Goal: Connect with others: Connect with others

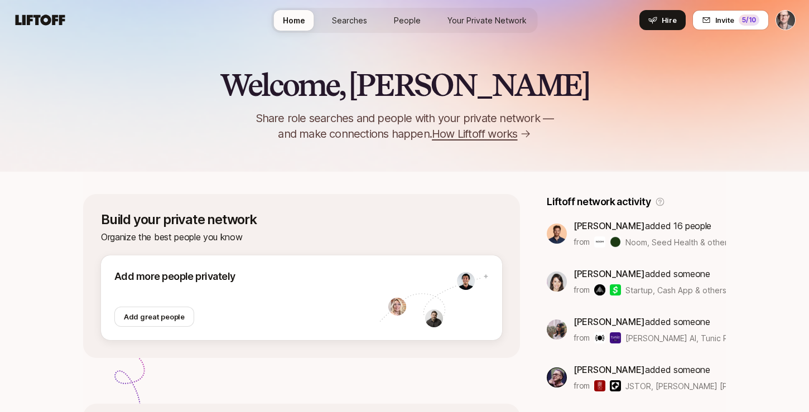
click at [787, 16] on html "Home Searches People Your Private Network Hire Home Searches People Your Privat…" at bounding box center [404, 206] width 809 height 412
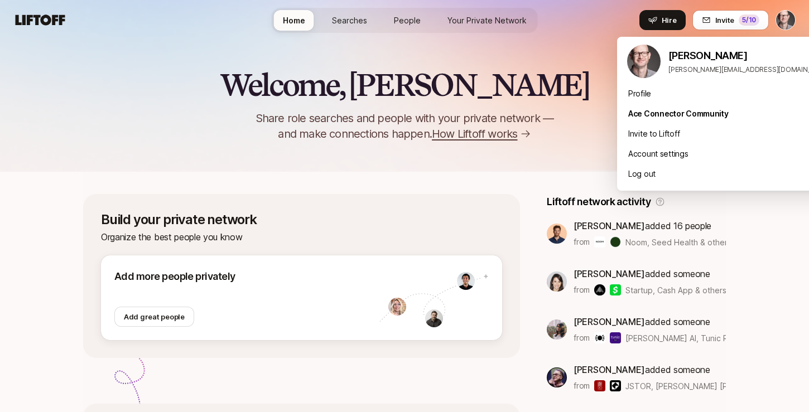
click at [483, 21] on html "Home Searches People Your Private Network Hire Home Searches People Your Privat…" at bounding box center [404, 206] width 809 height 412
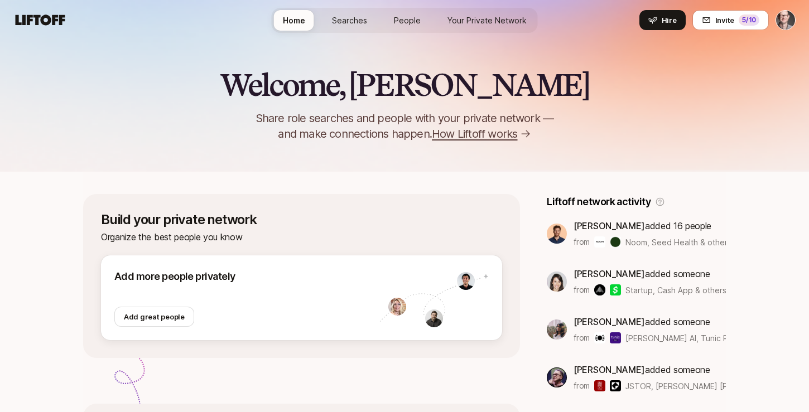
click at [393, 18] on link "People" at bounding box center [407, 20] width 45 height 21
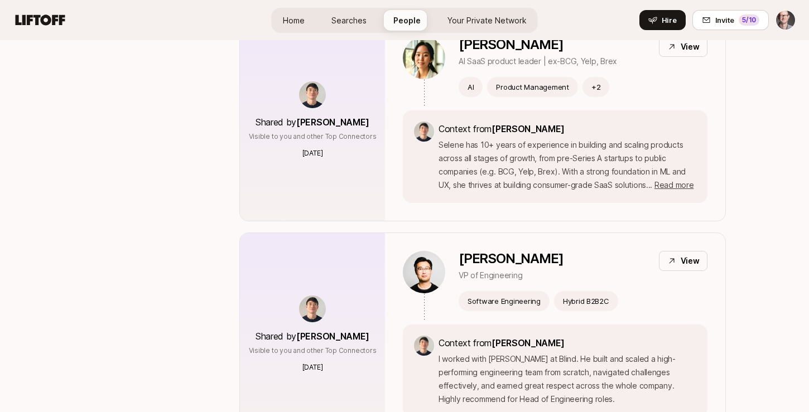
scroll to position [5424, 0]
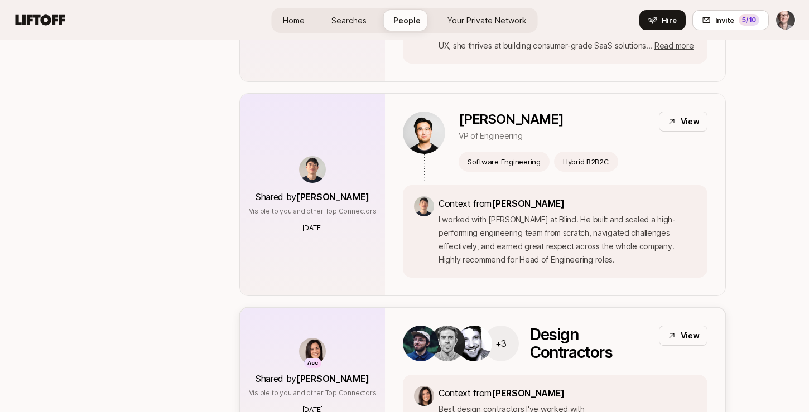
click at [595, 375] on div "Context from [PERSON_NAME] Best design contractors I've worked with" at bounding box center [555, 401] width 305 height 52
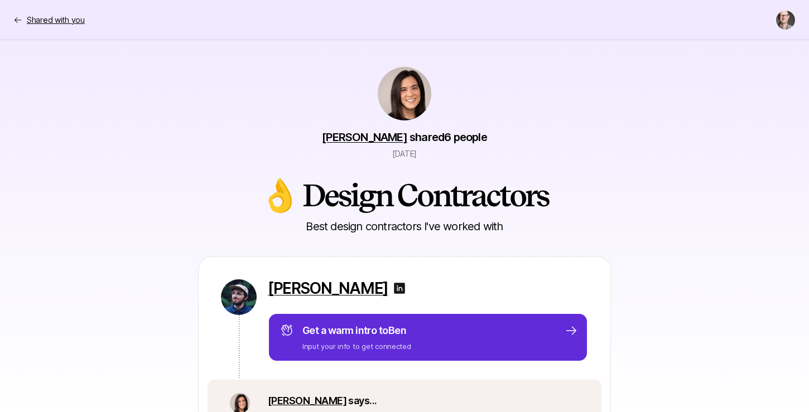
click at [71, 19] on p "Shared with you" at bounding box center [56, 19] width 58 height 13
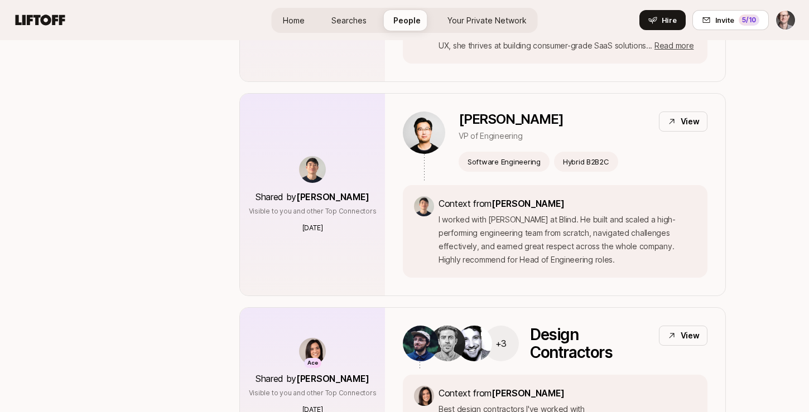
click at [339, 20] on span "Searches" at bounding box center [348, 21] width 35 height 12
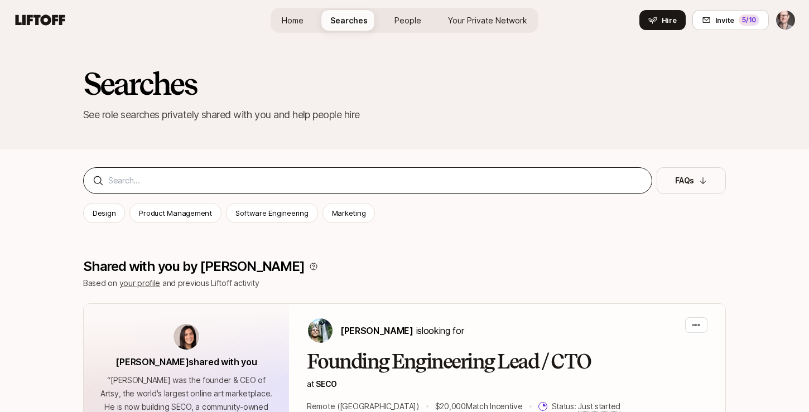
scroll to position [0, 1]
click at [174, 178] on input at bounding box center [375, 180] width 534 height 13
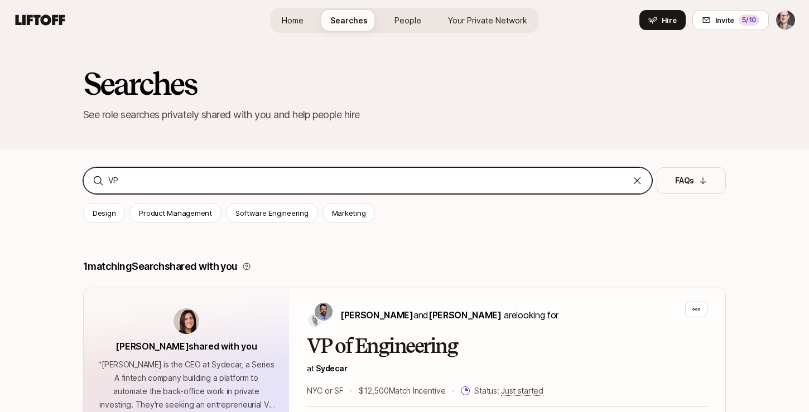
scroll to position [1, 0]
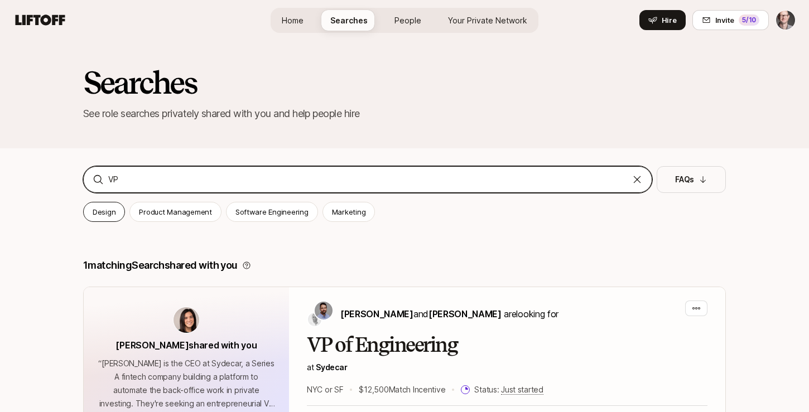
type input "VP"
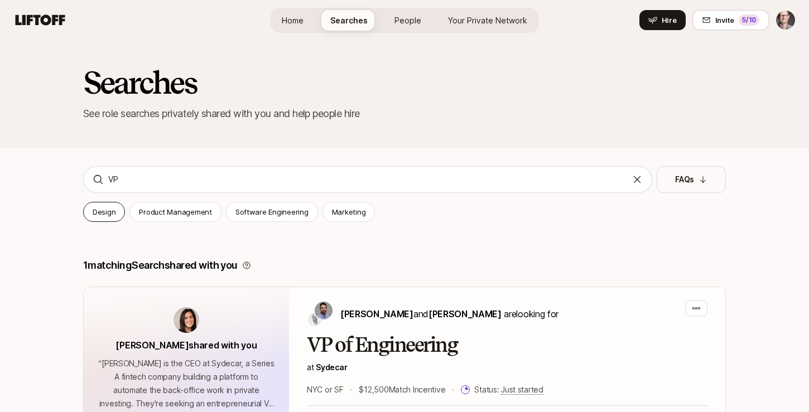
click at [102, 218] on div "Design" at bounding box center [104, 212] width 42 height 20
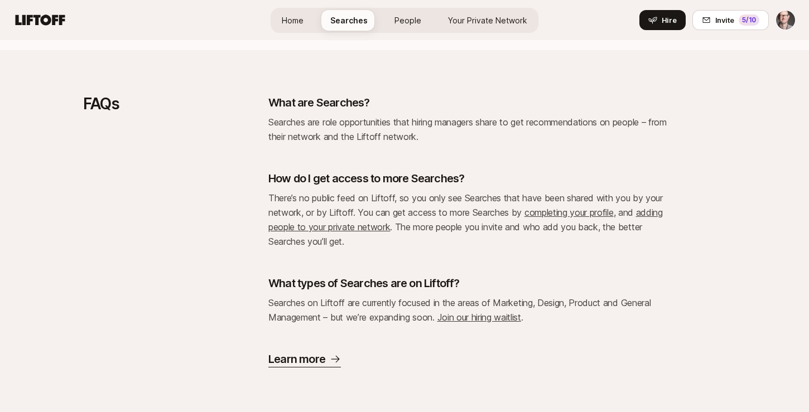
scroll to position [226, 0]
click at [340, 225] on link "adding people to your private network" at bounding box center [465, 220] width 394 height 26
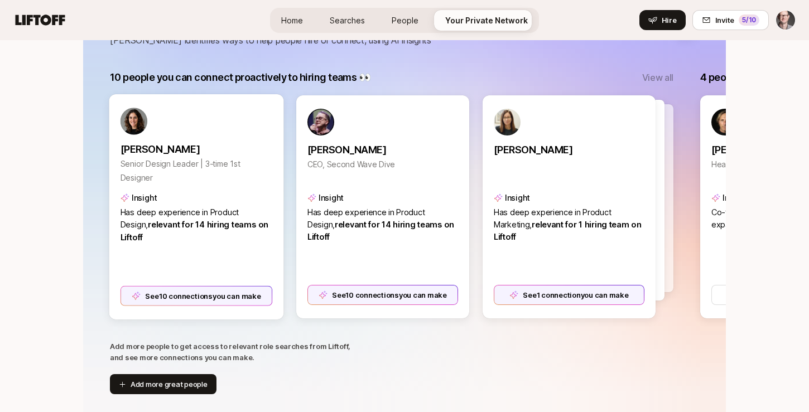
scroll to position [200, 0]
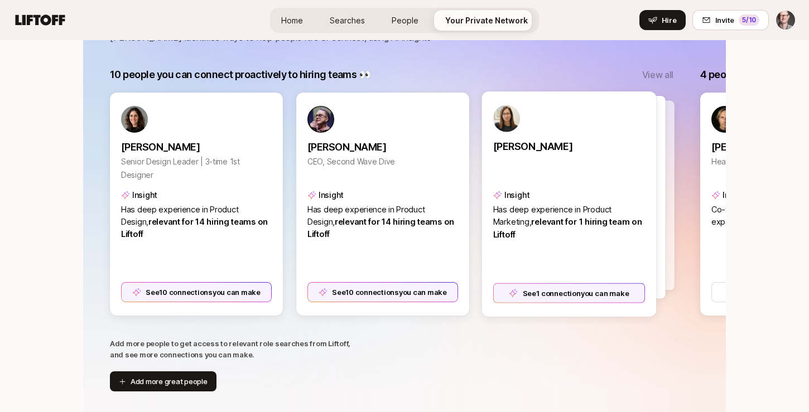
click at [569, 224] on span "relevant for 1 hiring team on Liftoff" at bounding box center [567, 228] width 149 height 22
click at [556, 289] on div "See 1 connection you can make" at bounding box center [569, 293] width 152 height 20
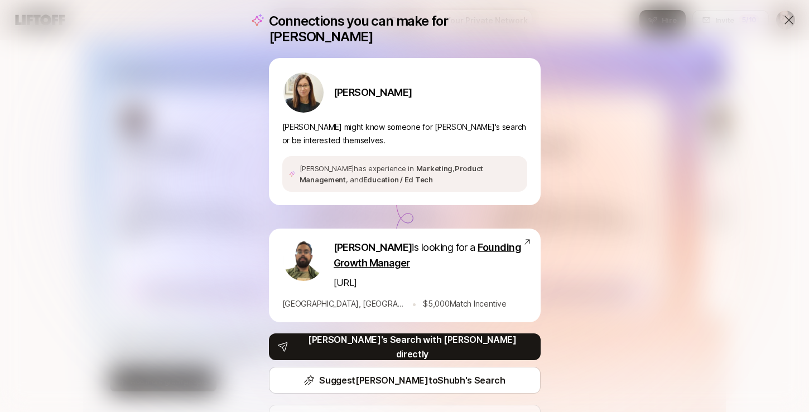
click at [635, 277] on div "Connections you can make for [PERSON_NAME] [PERSON_NAME] [PERSON_NAME] might kn…" at bounding box center [404, 230] width 809 height 461
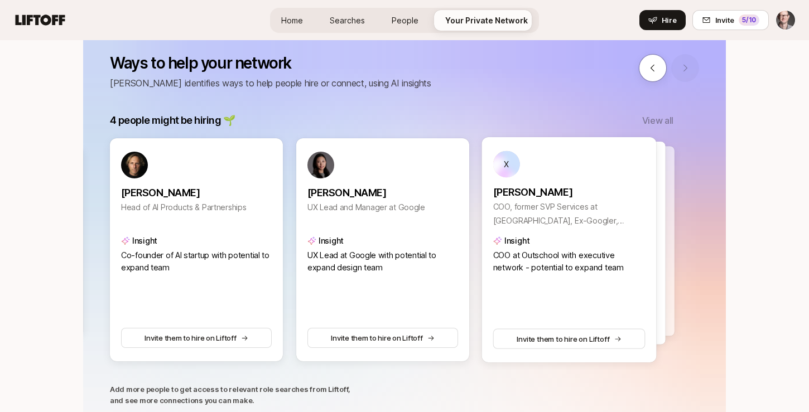
scroll to position [153, 0]
click at [542, 191] on p "[PERSON_NAME]" at bounding box center [569, 193] width 152 height 16
